Goal: Information Seeking & Learning: Find contact information

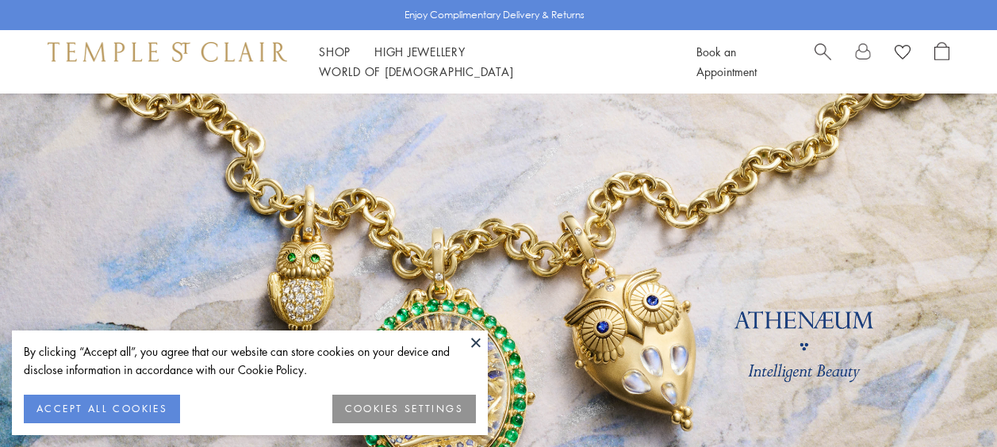
click at [481, 343] on button at bounding box center [476, 343] width 24 height 24
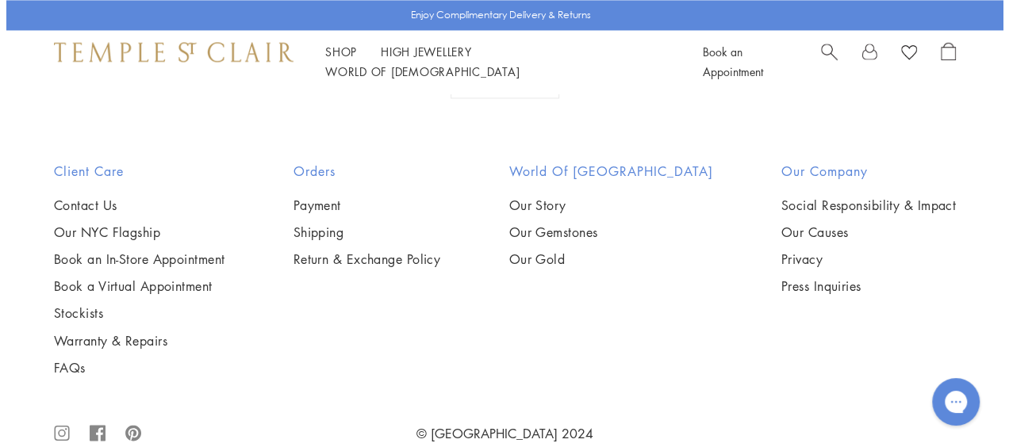
scroll to position [4185, 0]
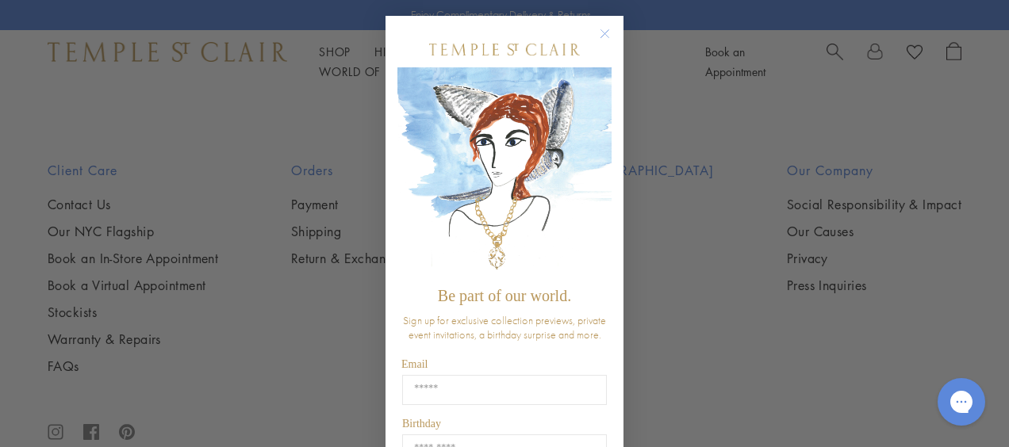
click at [601, 35] on icon "Close dialog" at bounding box center [605, 34] width 8 height 8
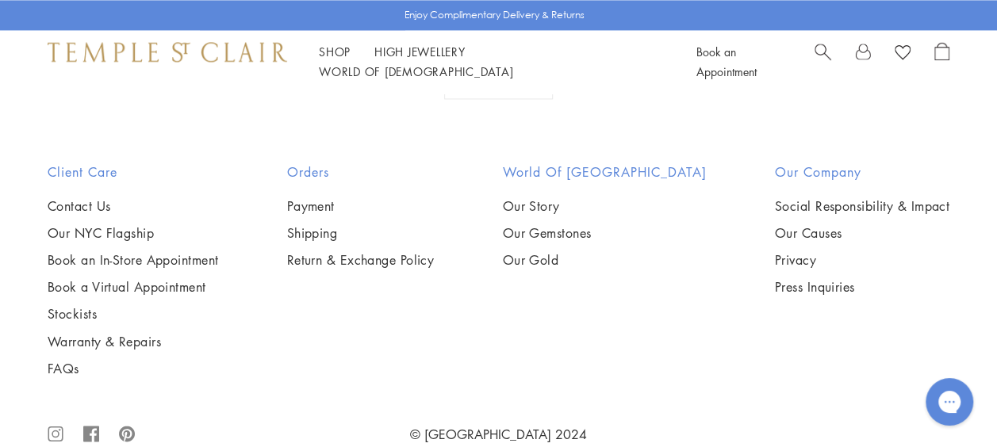
scroll to position [4159, 0]
click at [76, 305] on link "Stockists" at bounding box center [133, 313] width 171 height 17
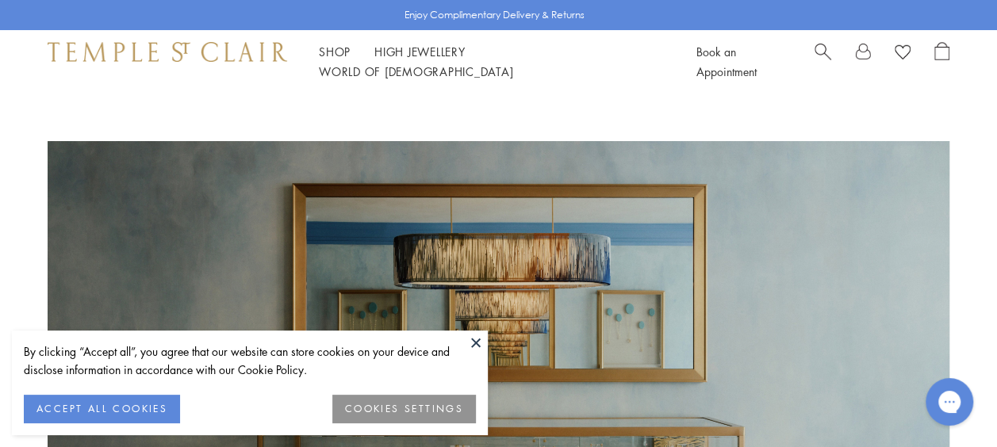
click at [477, 338] on button at bounding box center [476, 343] width 24 height 24
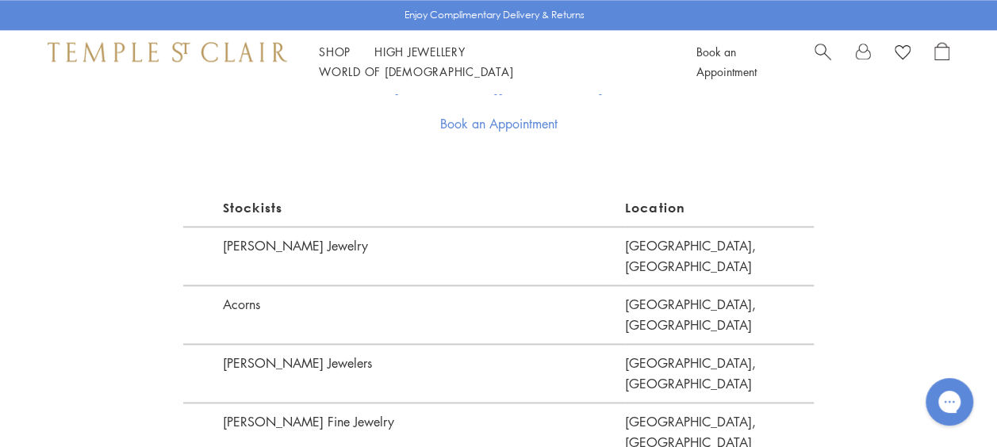
scroll to position [949, 0]
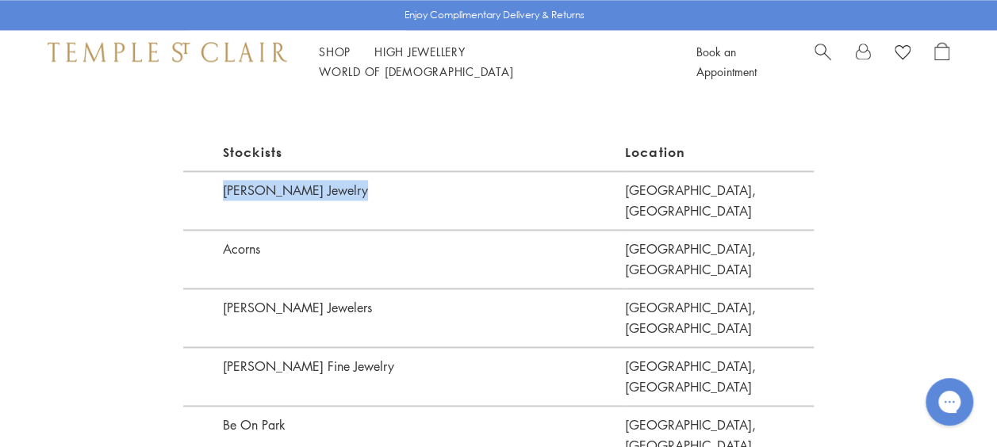
drag, startPoint x: 422, startPoint y: 194, endPoint x: 224, endPoint y: 193, distance: 197.5
click at [224, 193] on p "A. Marek Fine Jewelry" at bounding box center [404, 200] width 442 height 59
copy p "A. Marek Fine Jewelry"
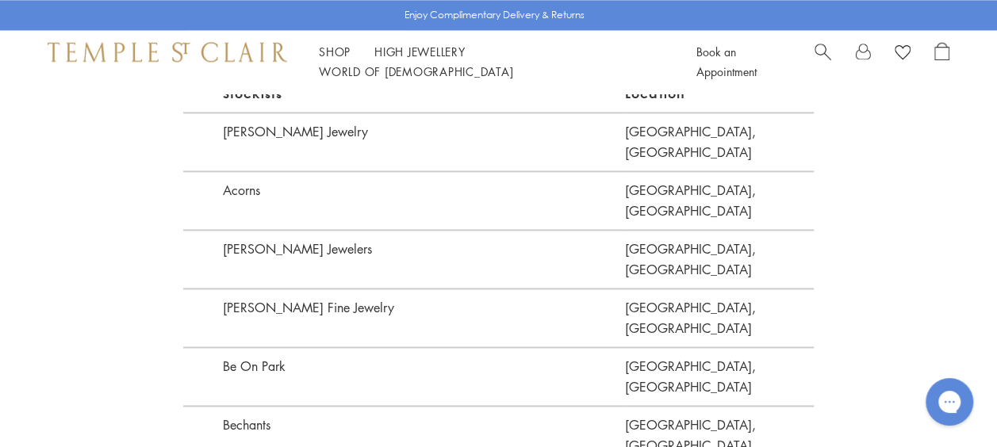
scroll to position [1013, 0]
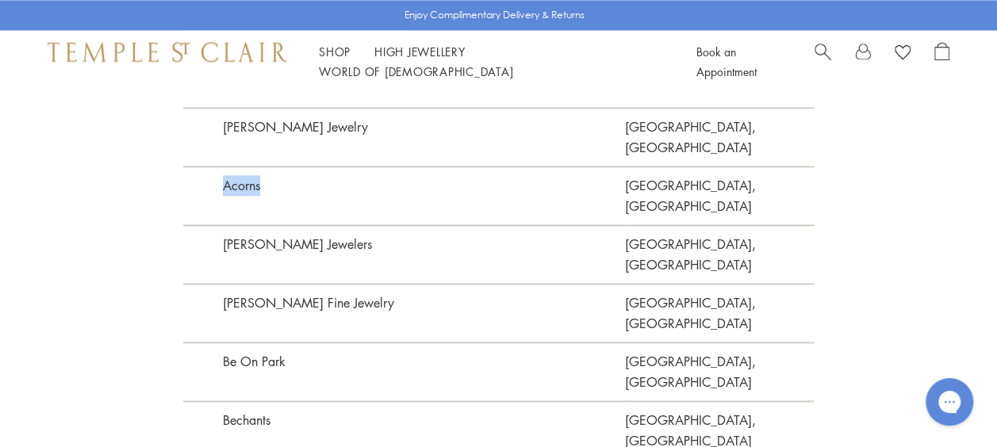
drag, startPoint x: 293, startPoint y: 167, endPoint x: 218, endPoint y: 171, distance: 75.5
click at [218, 171] on p "Acorns" at bounding box center [404, 195] width 442 height 59
copy p "Acorns"
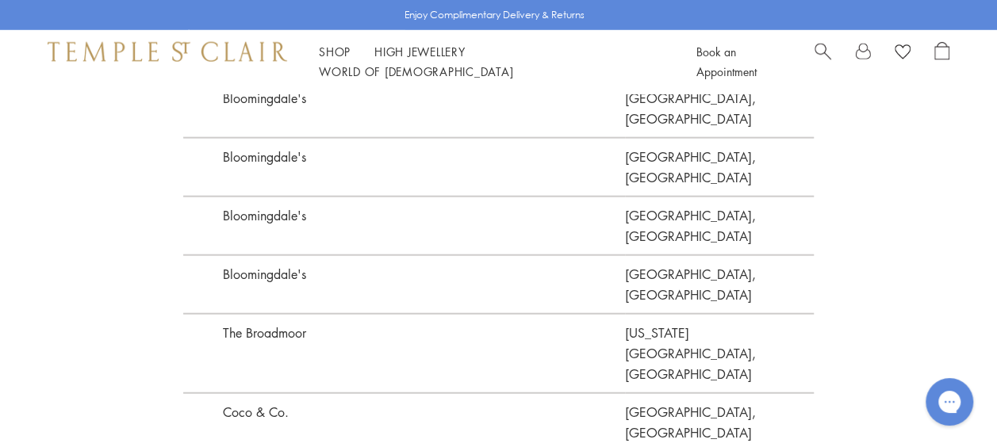
scroll to position [1823, 0]
drag, startPoint x: 366, startPoint y: 309, endPoint x: 207, endPoint y: 286, distance: 160.3
copy p "Frederic's Fine Jewelers"
